Goal: Information Seeking & Learning: Learn about a topic

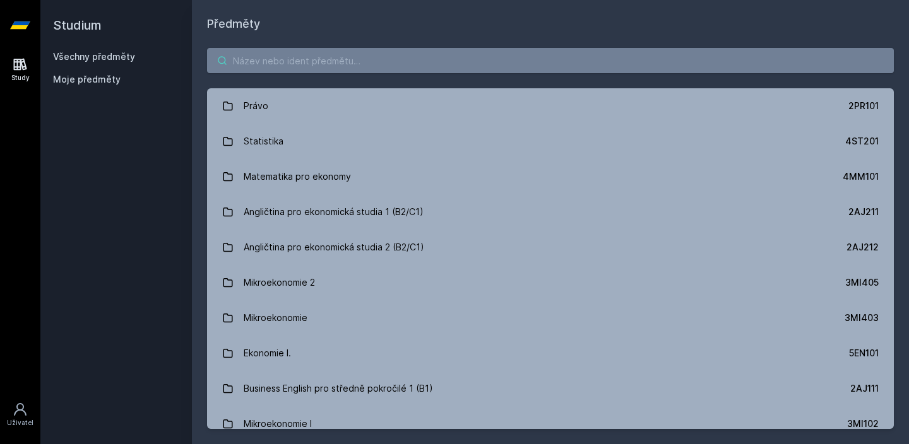
click at [313, 70] on input "search" at bounding box center [550, 60] width 687 height 25
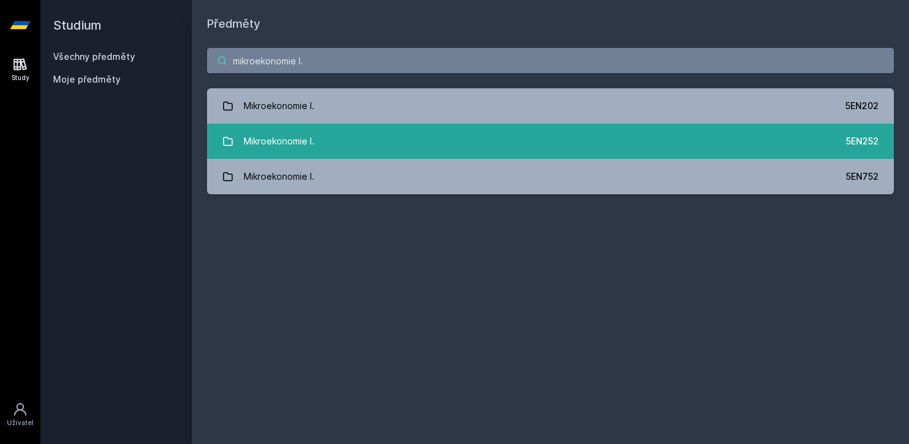
type input "mikroekonomie I."
click at [441, 138] on link "Mikroekonomie I. 5EN252" at bounding box center [550, 141] width 687 height 35
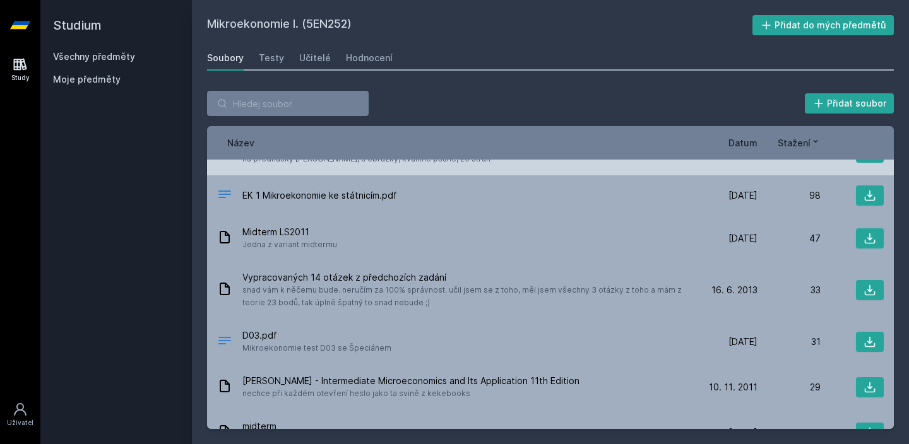
scroll to position [166, 0]
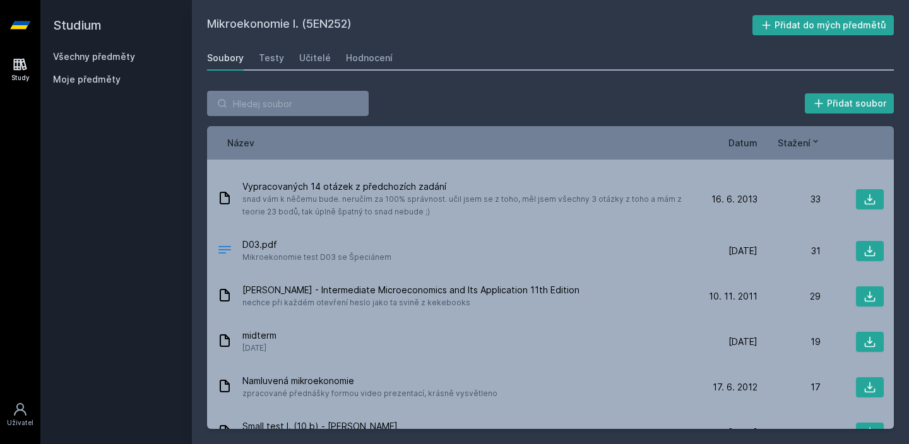
click at [393, 52] on div "Soubory Testy Učitelé Hodnocení" at bounding box center [550, 57] width 687 height 25
click at [381, 54] on div "Hodnocení" at bounding box center [369, 58] width 47 height 13
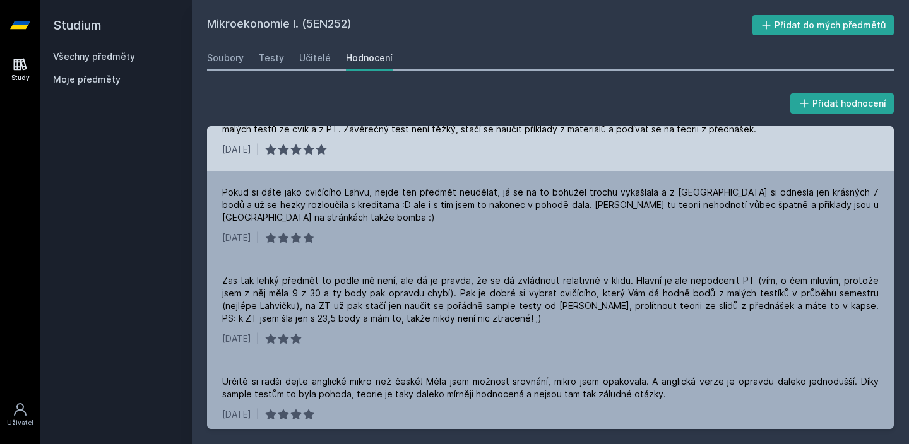
scroll to position [356, 0]
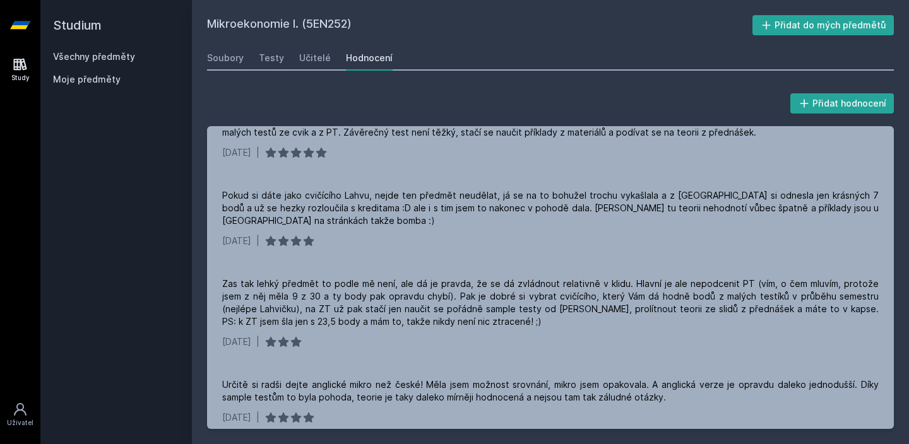
click at [446, 0] on div "Mikroekonomie I. (5EN252) Přidat do mých předmětů [GEOGRAPHIC_DATA] Testy Učite…" at bounding box center [550, 222] width 717 height 444
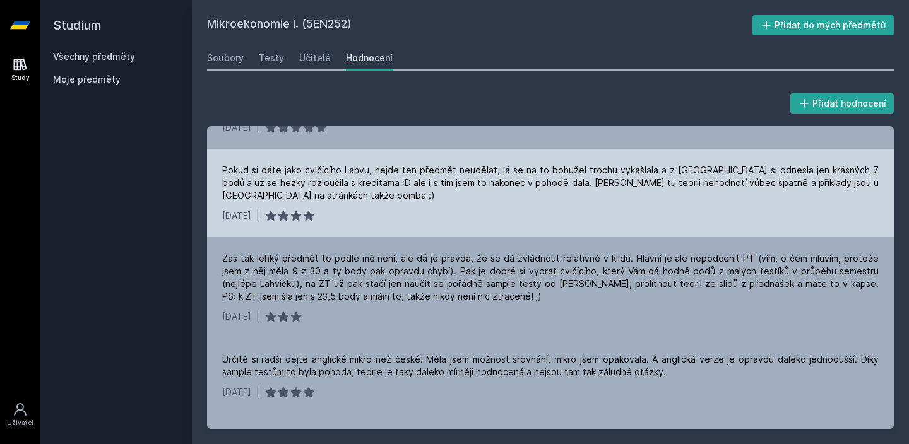
scroll to position [378, 0]
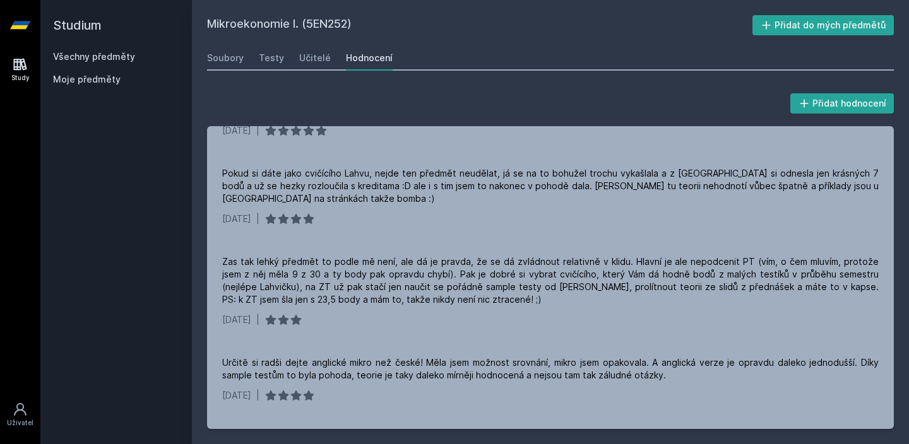
click at [124, 49] on h2 "Studium" at bounding box center [116, 25] width 126 height 51
click at [120, 57] on link "Všechny předměty" at bounding box center [94, 56] width 82 height 11
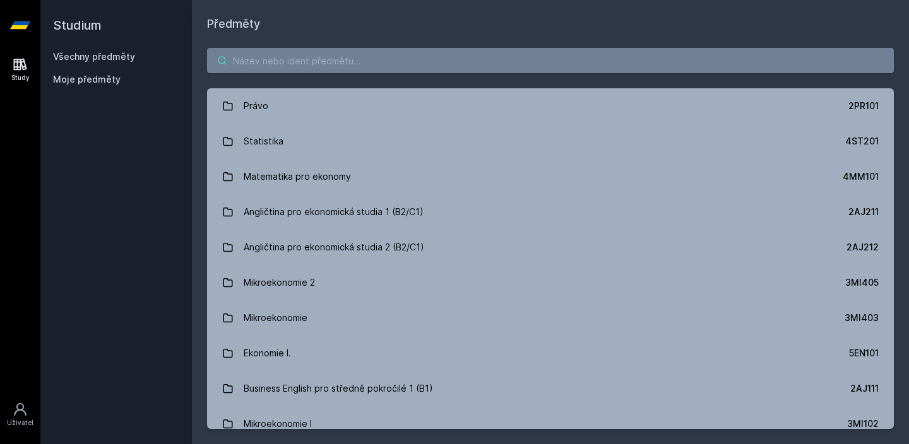
click at [283, 65] on input "search" at bounding box center [550, 60] width 687 height 25
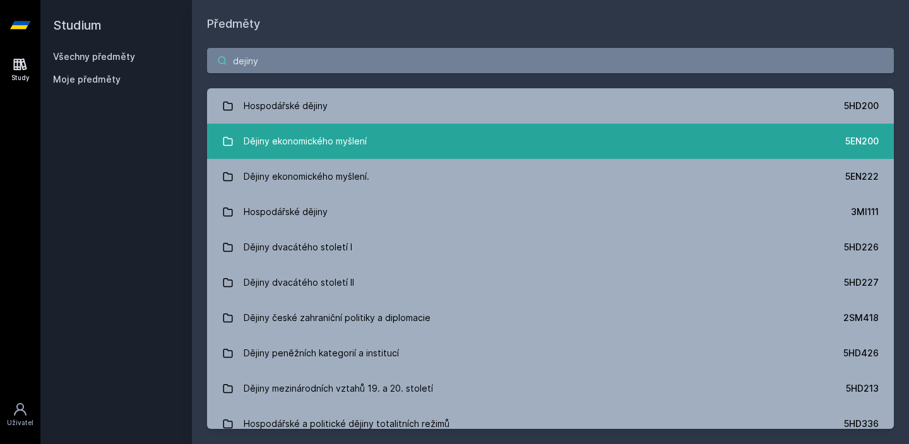
type input "dejiny"
click at [317, 130] on div "Dějiny ekonomického myšlení" at bounding box center [305, 141] width 123 height 25
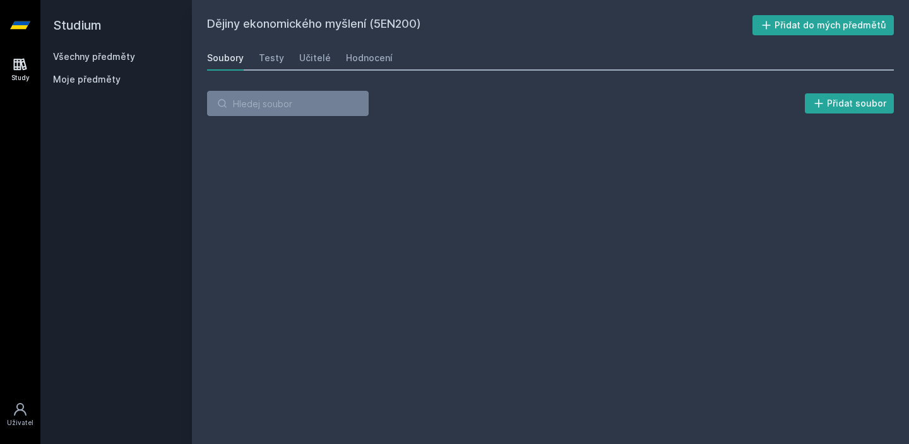
click at [376, 44] on div "Dějiny ekonomického myšlení (5EN200) Přidat do mých předmětů [GEOGRAPHIC_DATA] …" at bounding box center [550, 222] width 687 height 414
click at [373, 54] on div "Hodnocení" at bounding box center [369, 58] width 47 height 13
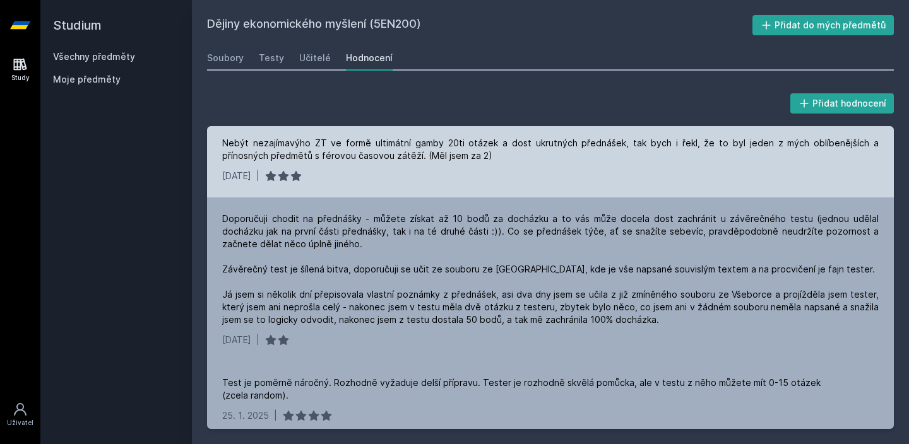
scroll to position [359, 0]
